Goal: Check status: Check status

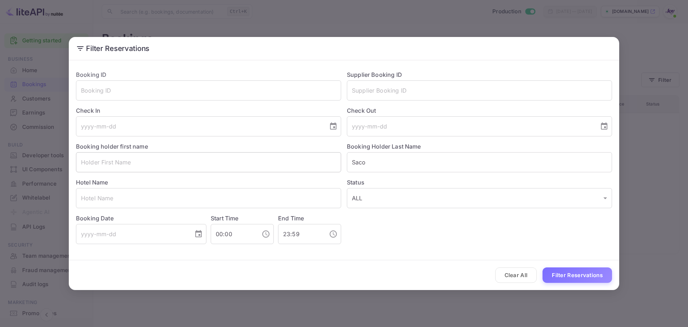
click at [174, 157] on input "text" at bounding box center [208, 162] width 265 height 20
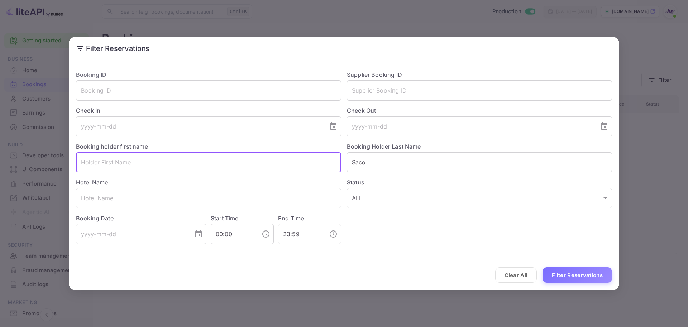
click at [174, 157] on input "text" at bounding box center [208, 162] width 265 height 20
paste input "[PERSON_NAME]"
click at [214, 165] on input "[PERSON_NAME]" at bounding box center [208, 162] width 265 height 20
type input "[PERSON_NAME]"
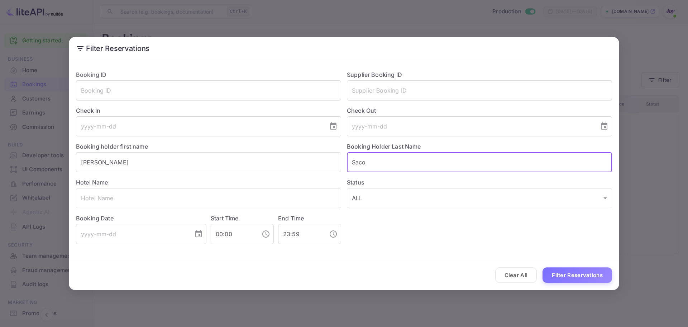
click at [382, 165] on input "Saco" at bounding box center [479, 162] width 265 height 20
paste input "[PERSON_NAME]"
type input "[PERSON_NAME]"
click at [211, 166] on input "[PERSON_NAME]" at bounding box center [208, 162] width 265 height 20
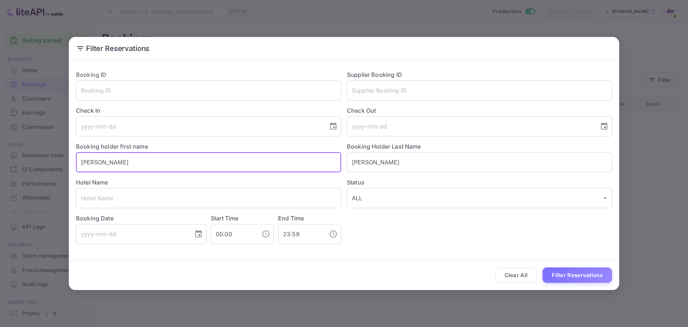
click at [211, 166] on input "[PERSON_NAME]" at bounding box center [208, 162] width 265 height 20
type input "[PERSON_NAME]"
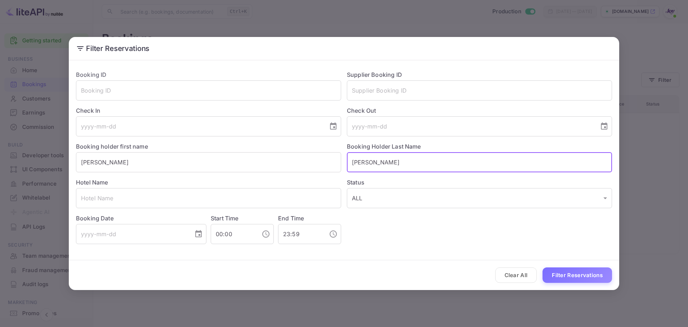
click at [479, 167] on input "[PERSON_NAME]" at bounding box center [479, 162] width 265 height 20
click at [500, 273] on button "Filter Reservations" at bounding box center [578, 274] width 70 height 15
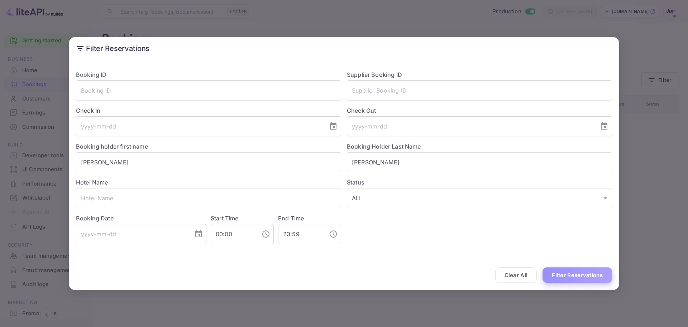
click at [500, 275] on button "Filter Reservations" at bounding box center [578, 274] width 70 height 15
click at [404, 92] on input "text" at bounding box center [479, 90] width 265 height 20
